Goal: Register for event/course

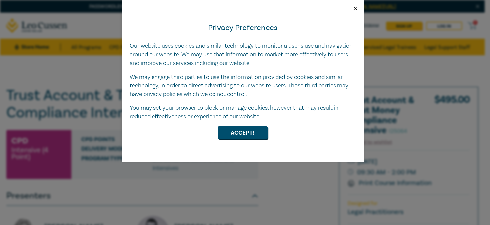
click at [357, 8] on button "Close" at bounding box center [355, 8] width 6 height 6
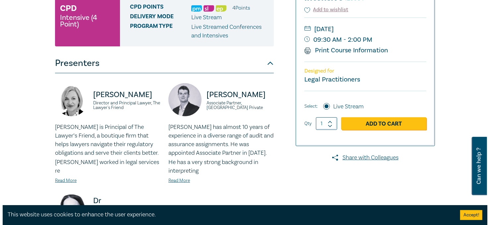
scroll to position [88, 0]
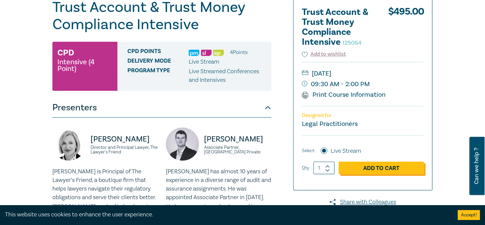
click at [422, 165] on link "Add to Cart" at bounding box center [380, 168] width 85 height 13
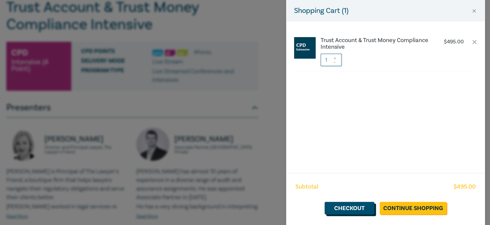
click at [348, 208] on link "Checkout" at bounding box center [349, 208] width 50 height 13
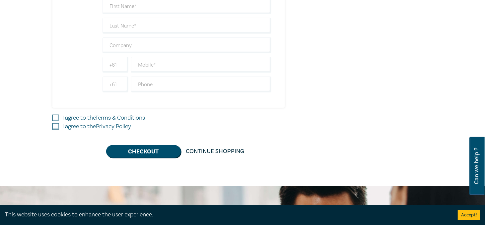
scroll to position [287, 0]
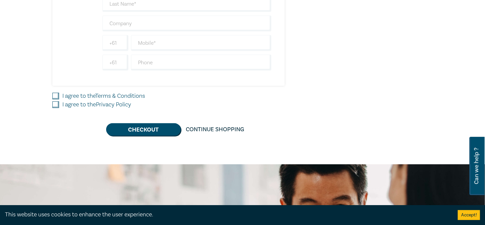
click at [52, 93] on input "I agree to the Terms & Conditions" at bounding box center [55, 96] width 7 height 7
checkbox input "true"
click at [52, 103] on input "I agree to the Privacy Policy" at bounding box center [55, 104] width 7 height 7
checkbox input "true"
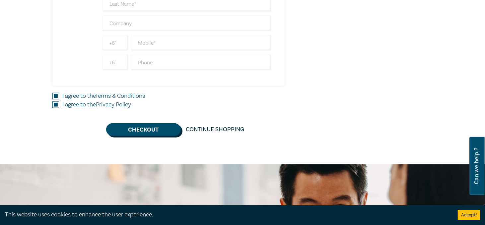
click at [131, 130] on button "Checkout" at bounding box center [143, 129] width 75 height 13
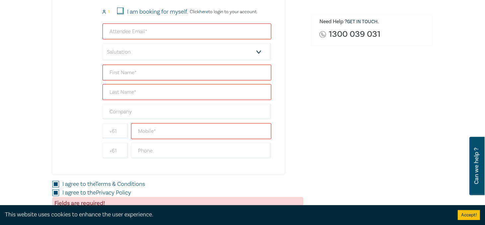
scroll to position [66, 0]
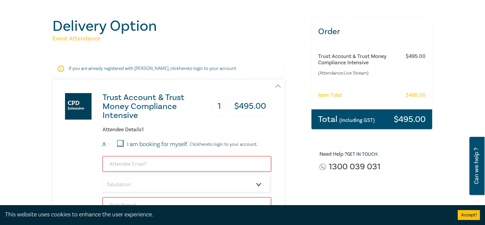
click at [88, 70] on p "If you are already registered with [PERSON_NAME], click here to login to your a…" at bounding box center [169, 68] width 200 height 7
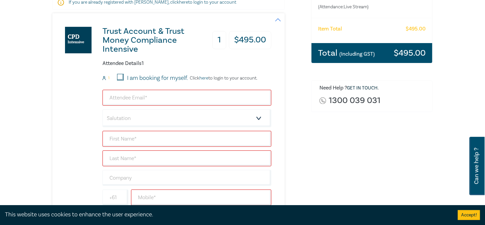
scroll to position [44, 0]
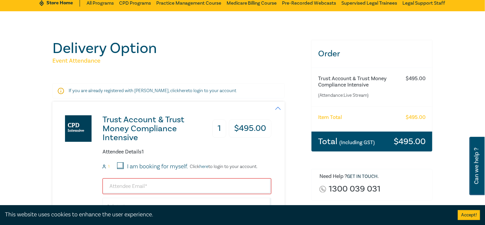
click at [69, 92] on p "If you are already registered with [PERSON_NAME], click here to login to your a…" at bounding box center [169, 90] width 200 height 7
click at [117, 164] on input "I am booking for myself." at bounding box center [120, 165] width 7 height 7
checkbox input "true"
click at [102, 187] on input "email" at bounding box center [186, 186] width 169 height 16
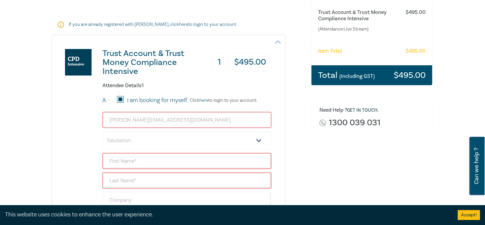
type input "[PERSON_NAME][EMAIL_ADDRESS][DOMAIN_NAME]"
click at [147, 144] on select "Salutation Mr. Mrs. Ms. Miss Dr. Prof. Other" at bounding box center [186, 141] width 169 height 18
select select "Mrs."
click at [102, 132] on select "Salutation Mr. Mrs. Ms. Miss Dr. Prof. Other" at bounding box center [186, 141] width 169 height 18
click at [102, 161] on input "text" at bounding box center [186, 161] width 169 height 16
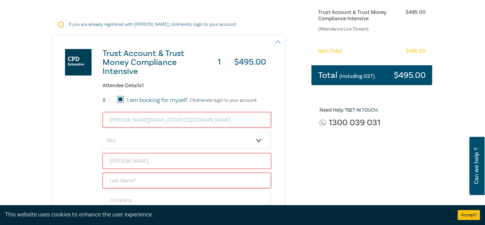
type input "[PERSON_NAME]"
type input "Babington"
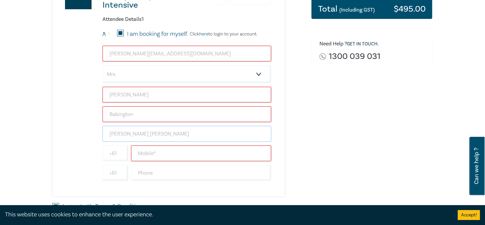
scroll to position [221, 0]
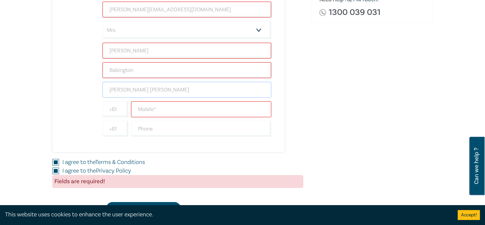
type input "[PERSON_NAME] [PERSON_NAME]"
click at [131, 107] on input "text" at bounding box center [201, 109] width 140 height 16
type input "0414957056"
click at [131, 126] on input "text" at bounding box center [201, 129] width 140 height 16
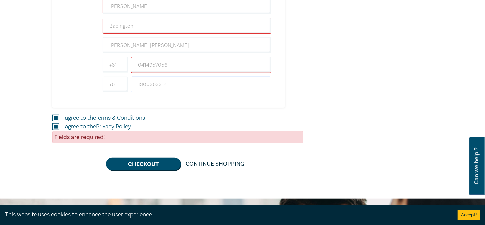
scroll to position [287, 0]
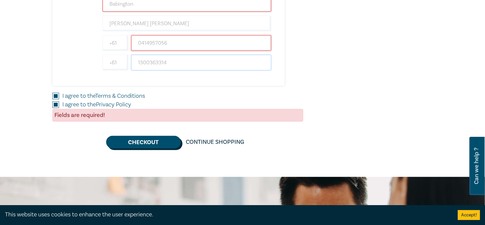
type input "1300363314"
click at [125, 140] on button "Checkout" at bounding box center [143, 142] width 75 height 13
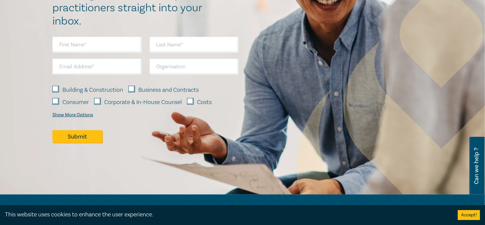
scroll to position [0, 0]
